Goal: Transaction & Acquisition: Purchase product/service

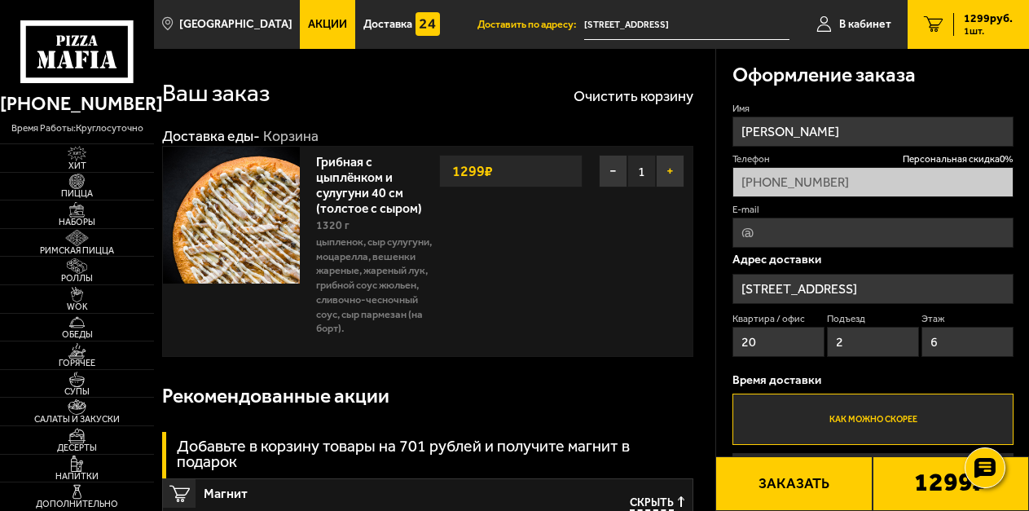
click at [670, 174] on button "+" at bounding box center [670, 171] width 29 height 33
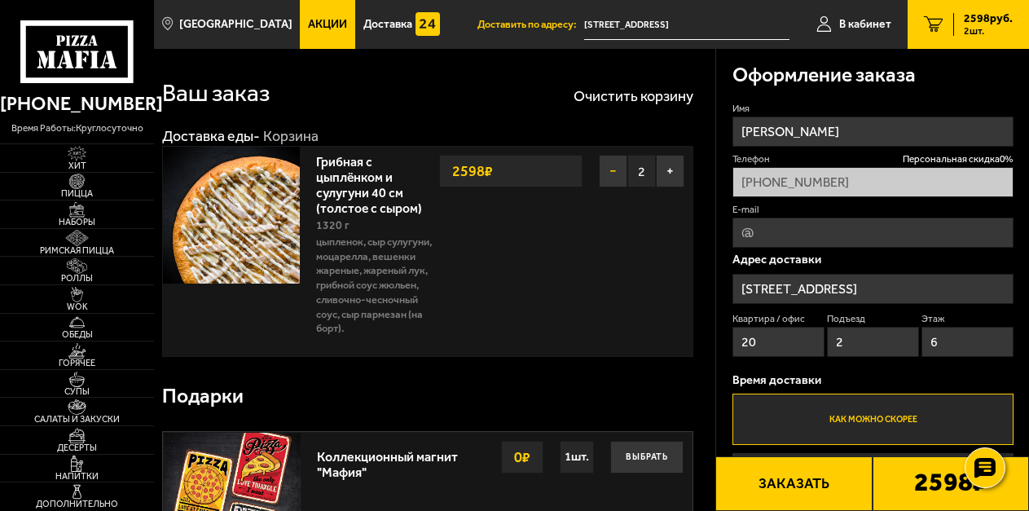
click at [611, 170] on button "−" at bounding box center [613, 171] width 29 height 33
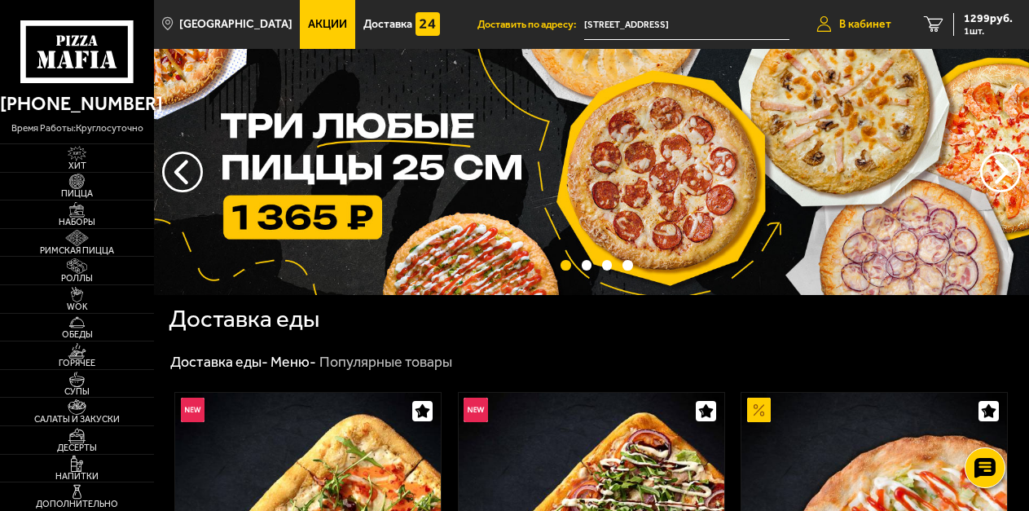
click at [877, 24] on span "В кабинет" at bounding box center [865, 24] width 52 height 11
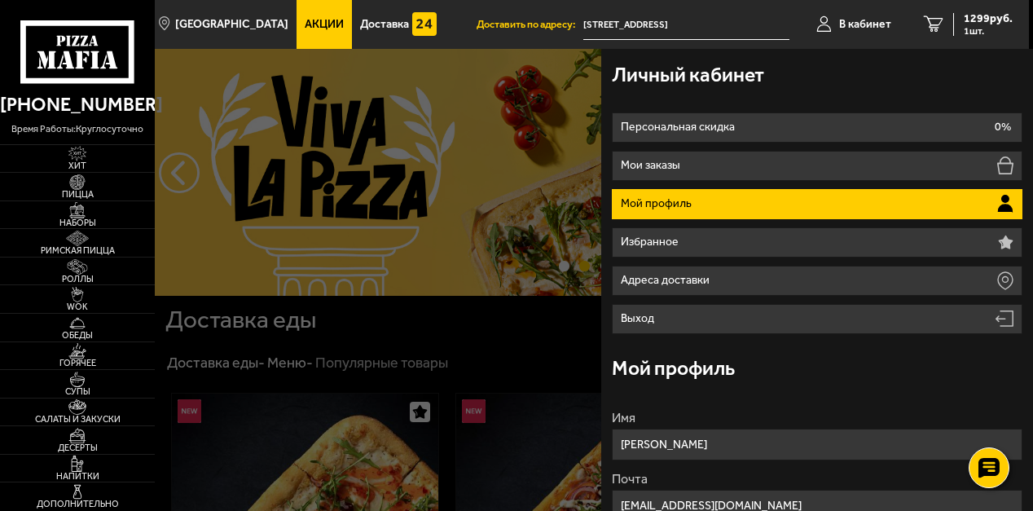
click at [776, 200] on li "Мой профиль" at bounding box center [817, 204] width 411 height 30
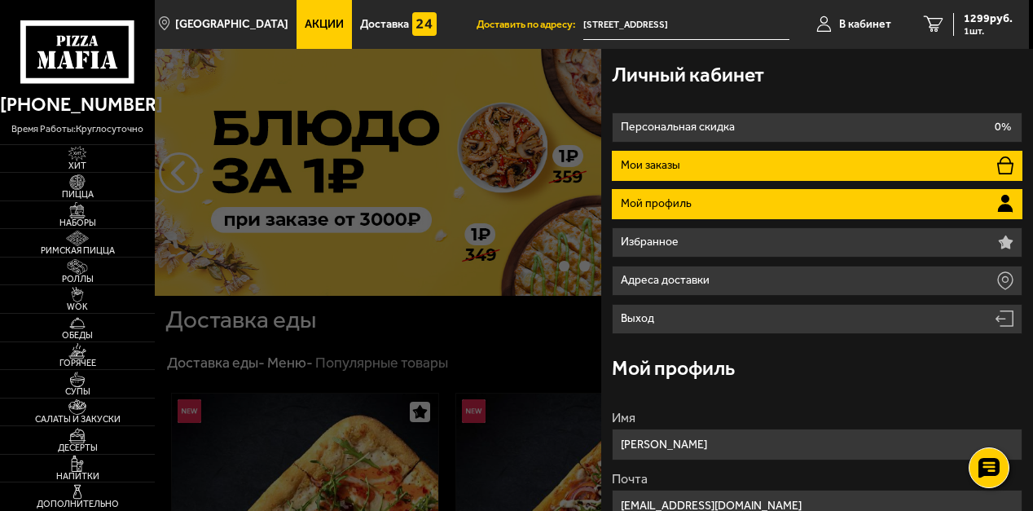
click at [774, 158] on li "Мои заказы" at bounding box center [817, 166] width 411 height 30
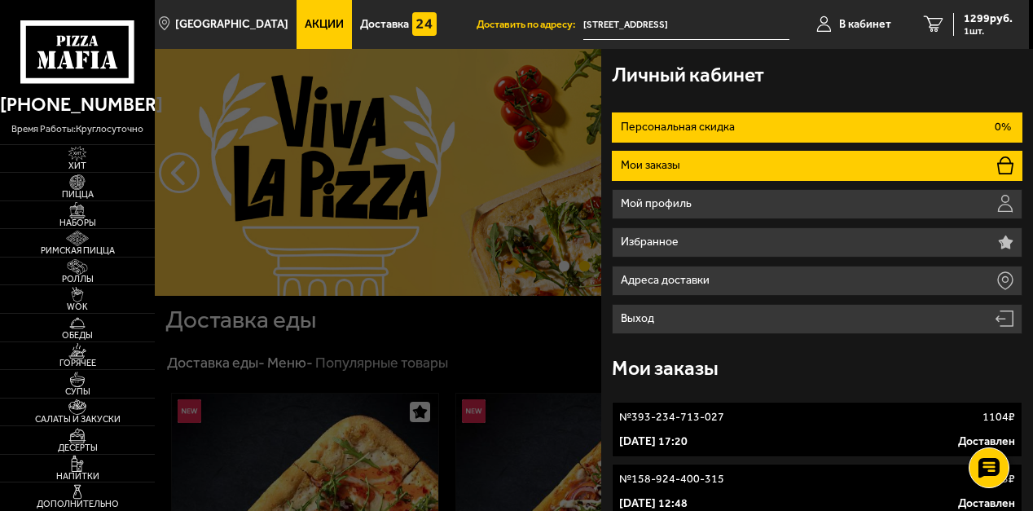
click at [725, 128] on p "Персональная скидка" at bounding box center [680, 126] width 118 height 11
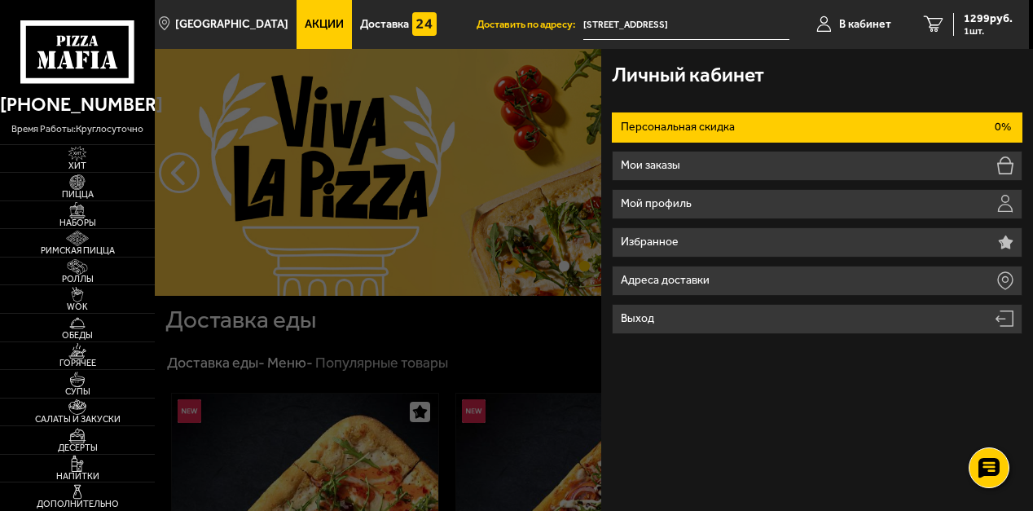
click at [724, 128] on p "Персональная скидка" at bounding box center [680, 126] width 118 height 11
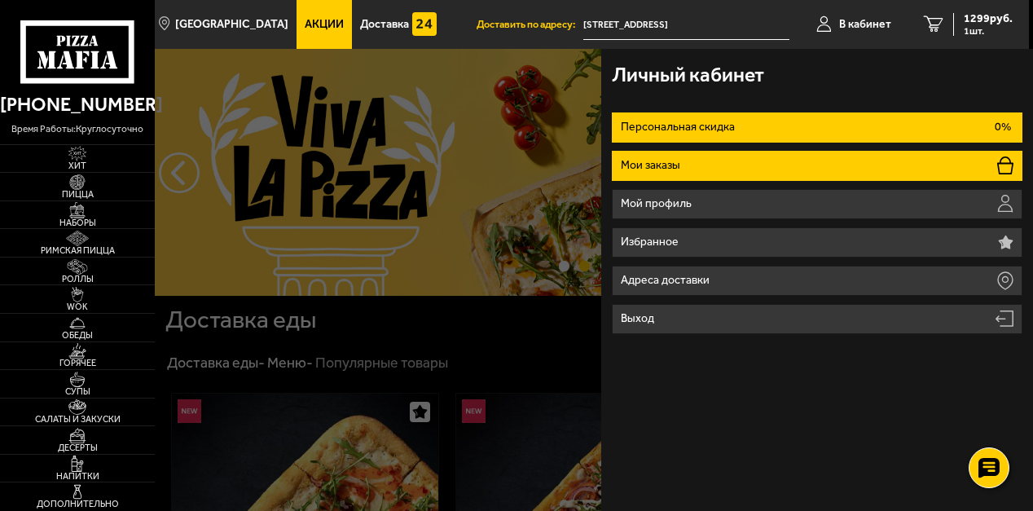
click at [810, 169] on li "Мои заказы" at bounding box center [817, 166] width 411 height 30
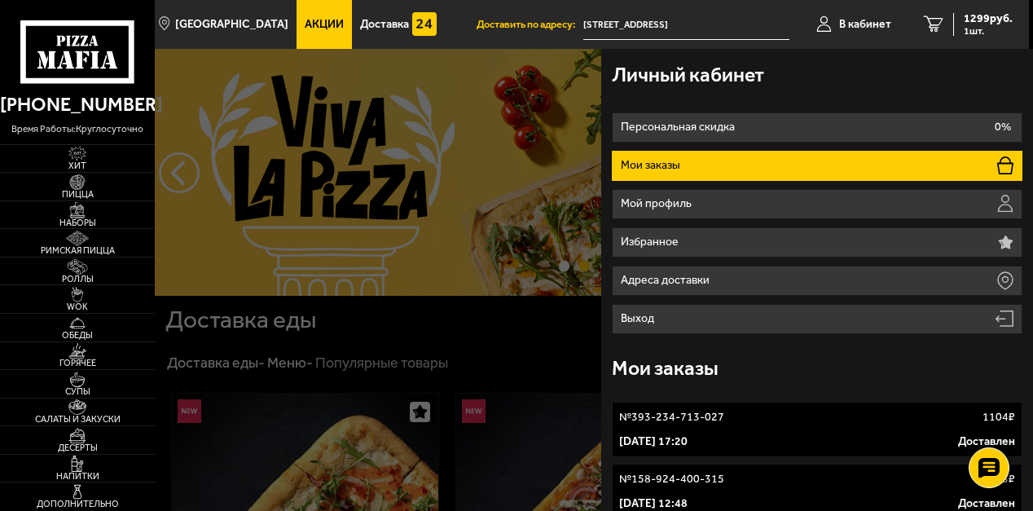
click at [822, 419] on div "№ 393-234-713-027 1104 ₽" at bounding box center [817, 417] width 396 height 16
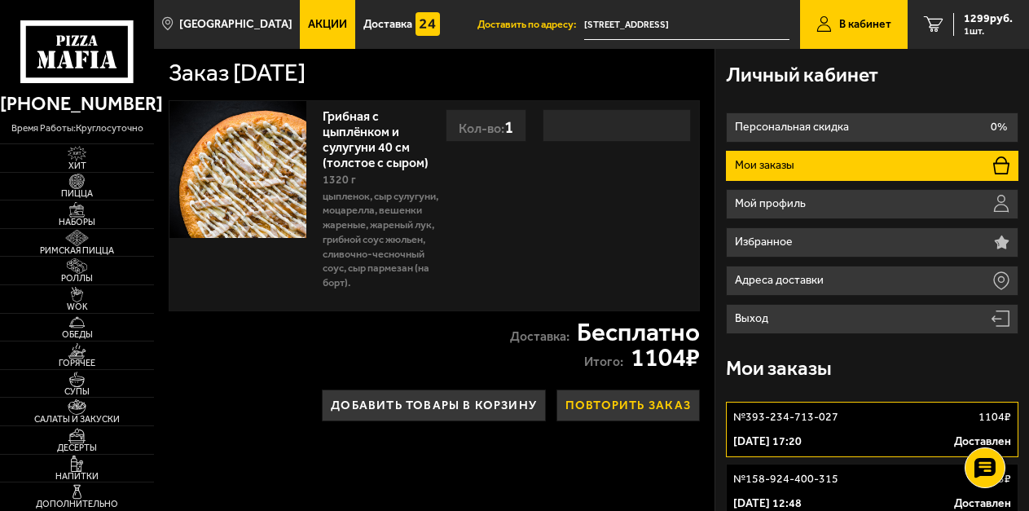
click at [617, 400] on button "Повторить заказ" at bounding box center [627, 405] width 143 height 32
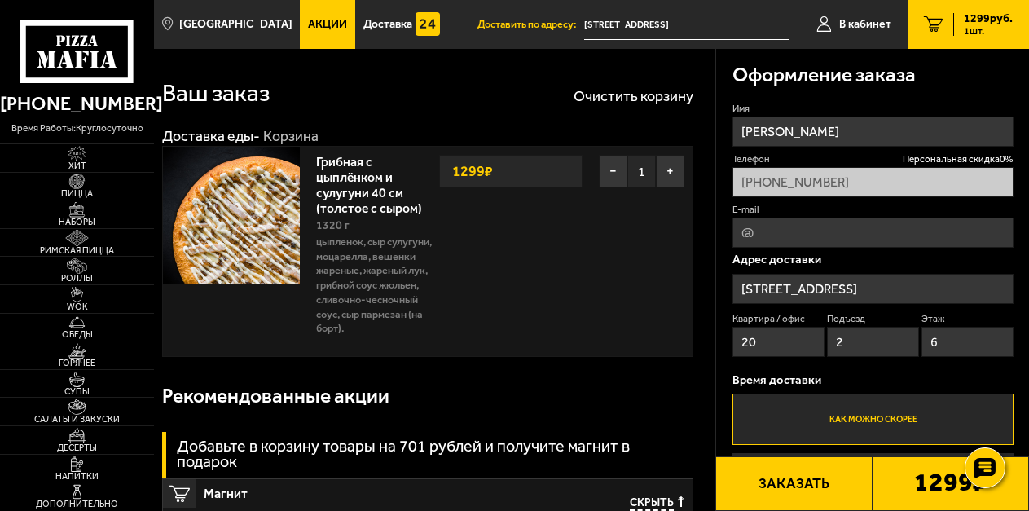
click at [820, 416] on label "Как можно скорее" at bounding box center [872, 418] width 281 height 51
click at [0, 0] on input "Как можно скорее" at bounding box center [0, 0] width 0 height 0
click at [800, 380] on p "Время доставки" at bounding box center [872, 380] width 281 height 12
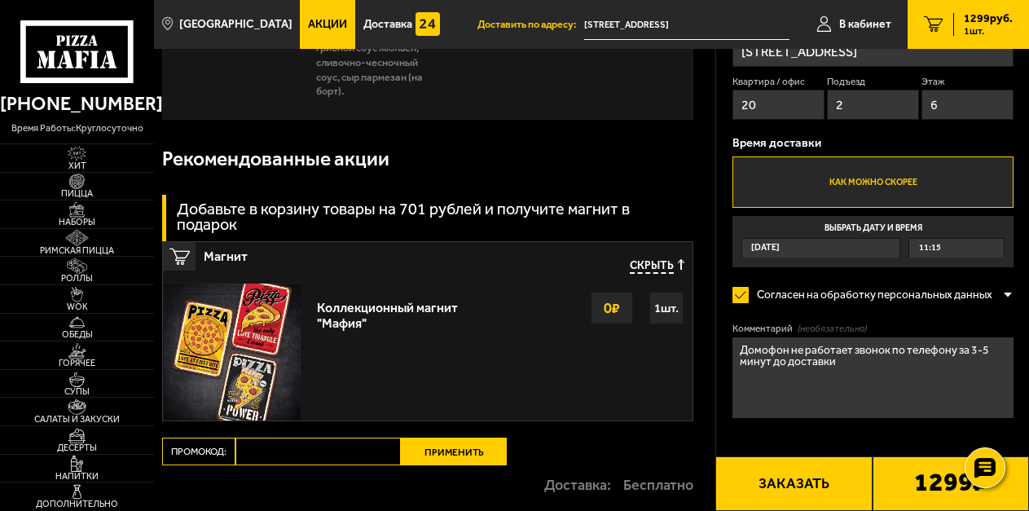
scroll to position [244, 0]
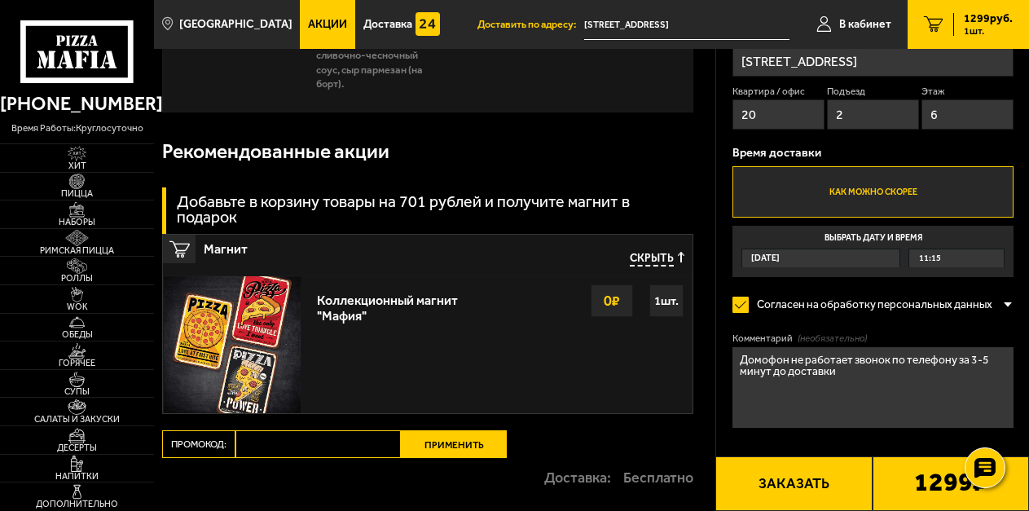
click at [818, 256] on div "[DATE]" at bounding box center [821, 258] width 158 height 19
click at [0, 0] on input "Выбрать дату и время [DATE] 11:15" at bounding box center [0, 0] width 0 height 0
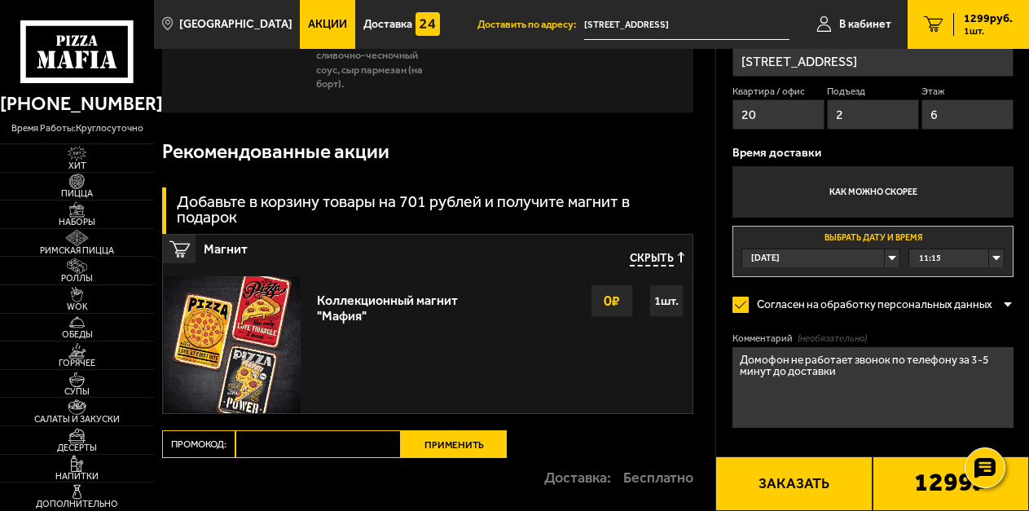
click at [566, 321] on div "Коллекционный магнит "Мафия" Выбрать 0 ₽ 1 шт." at bounding box center [500, 344] width 383 height 137
